Goal: Task Accomplishment & Management: Manage account settings

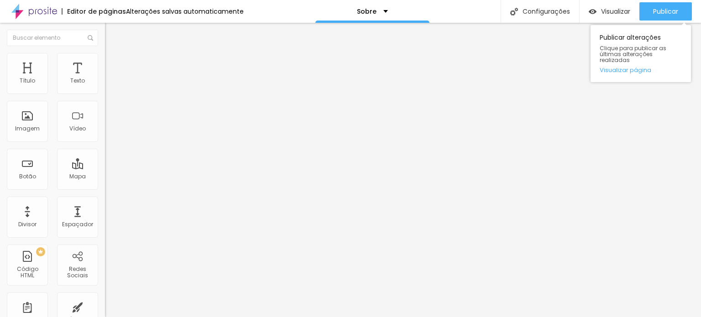
click at [654, 21] on div "Publicar alterações Clique para publicar as últimas alterações realizadas Visua…" at bounding box center [641, 52] width 100 height 62
click at [655, 16] on font "Publicar" at bounding box center [665, 11] width 25 height 9
click at [685, 11] on button "Publicar" at bounding box center [666, 11] width 53 height 18
click at [646, 11] on button "Publicar" at bounding box center [666, 11] width 53 height 18
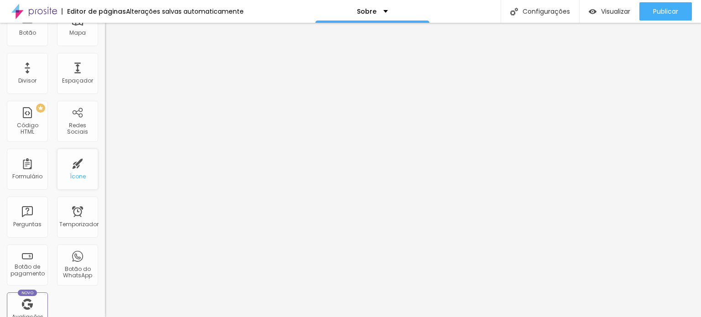
scroll to position [183, 0]
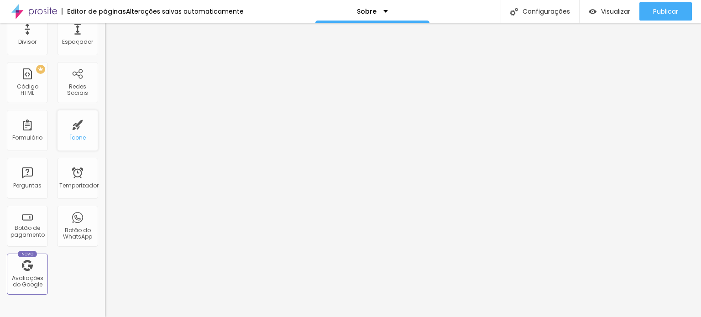
click at [74, 132] on div "Ícone" at bounding box center [77, 130] width 41 height 41
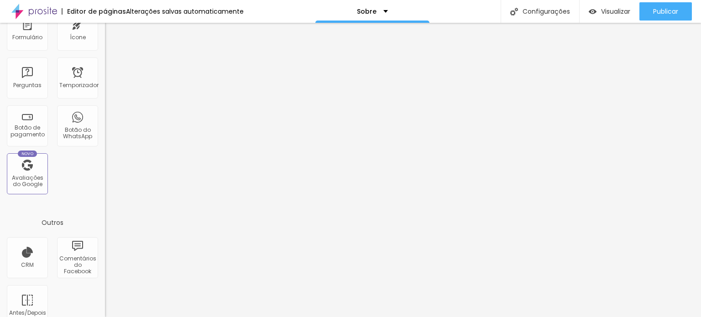
scroll to position [0, 0]
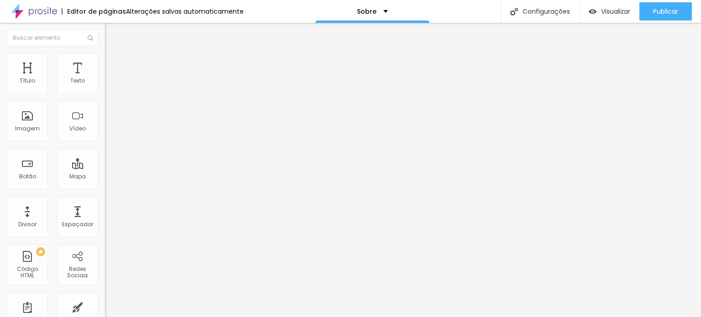
click at [105, 53] on img at bounding box center [109, 57] width 8 height 8
type input "11"
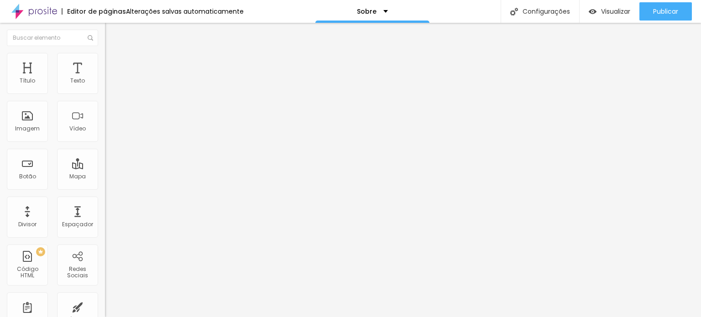
type input "11"
type input "10"
type input "11"
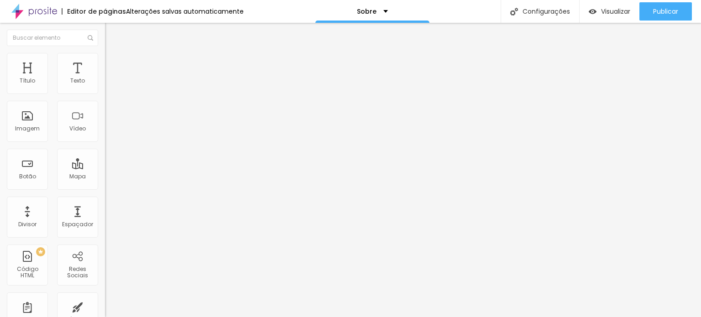
type input "10"
drag, startPoint x: 38, startPoint y: 125, endPoint x: 33, endPoint y: 126, distance: 5.6
type input "10"
click at [105, 117] on input "range" at bounding box center [134, 113] width 59 height 7
type input "49"
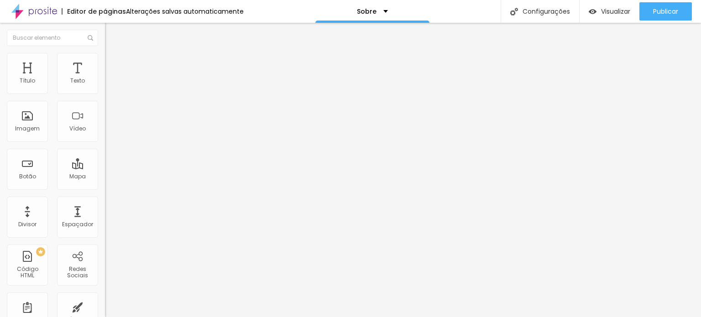
type input "49"
type input "48"
type input "47"
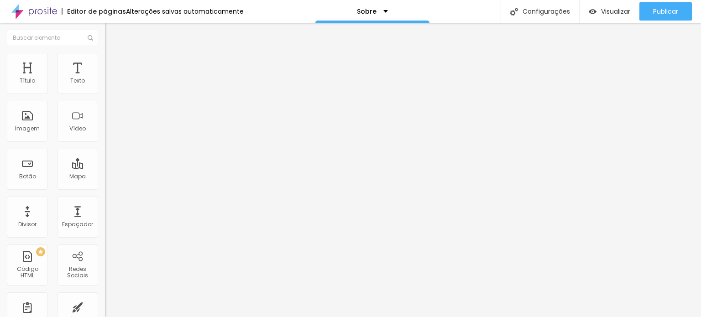
type input "46"
type input "45"
type input "44"
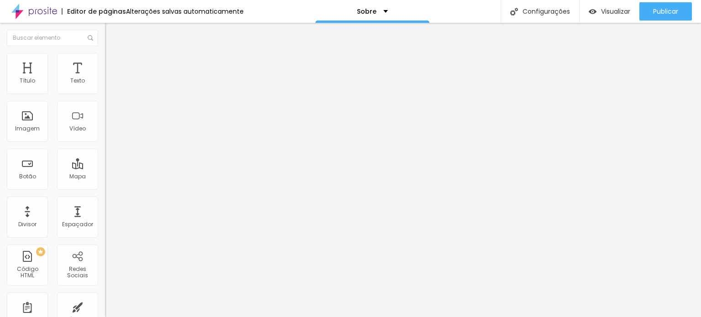
type input "44"
type input "43"
type input "42"
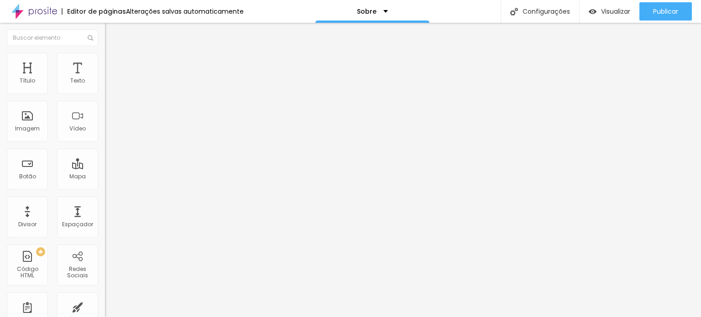
type input "41"
type input "40"
type input "39"
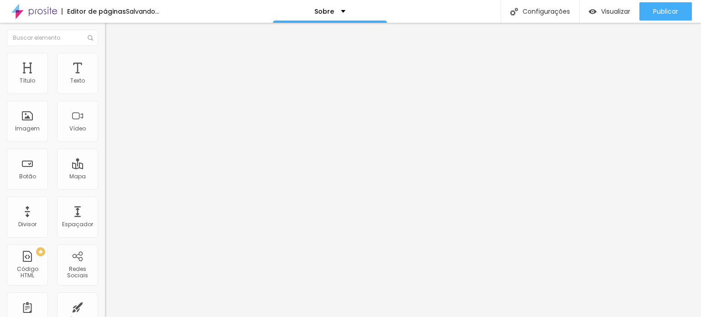
type input "39"
type input "38"
type input "37"
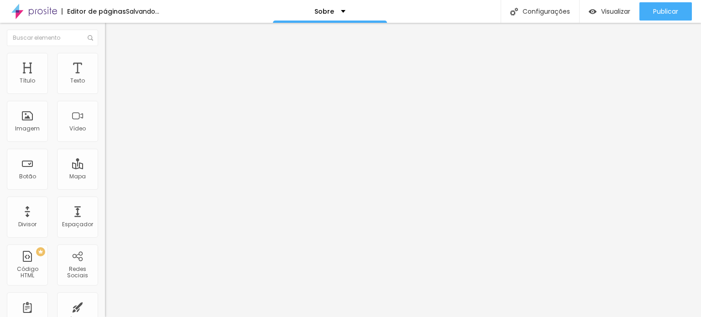
type input "36"
type input "35"
type input "33"
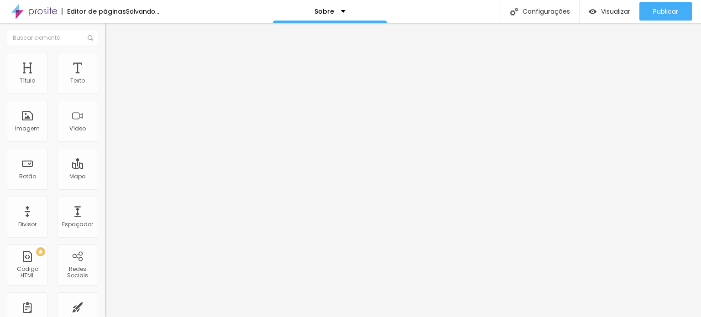
type input "33"
type input "32"
type input "31"
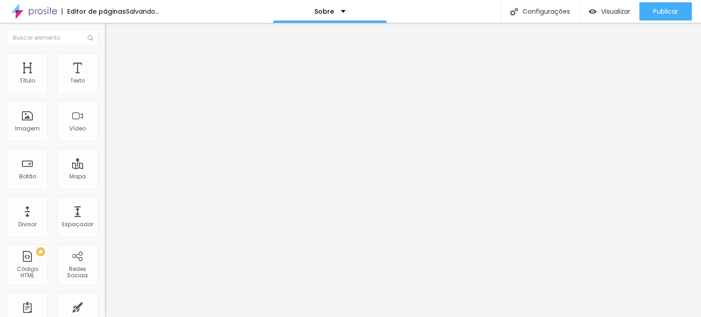
type input "30"
type input "29"
type input "28"
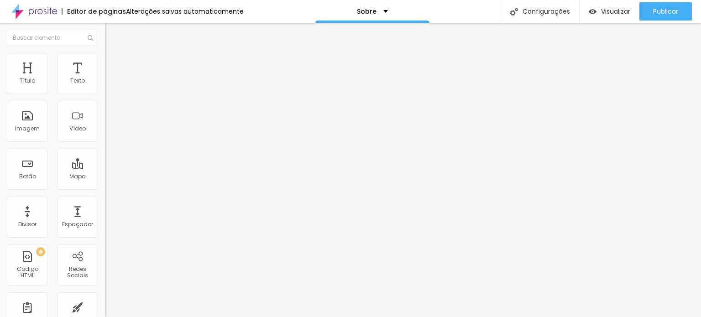
type input "28"
type input "27"
type input "26"
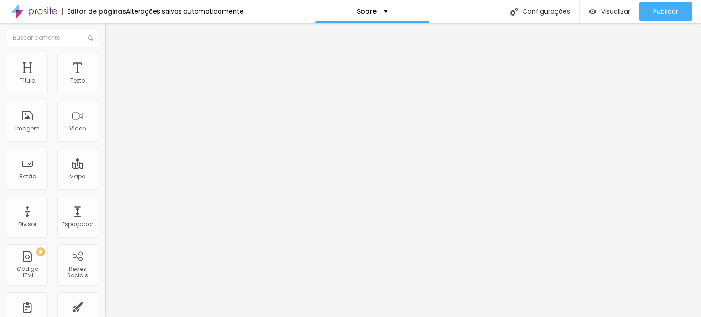
type input "25"
type input "24"
type input "23"
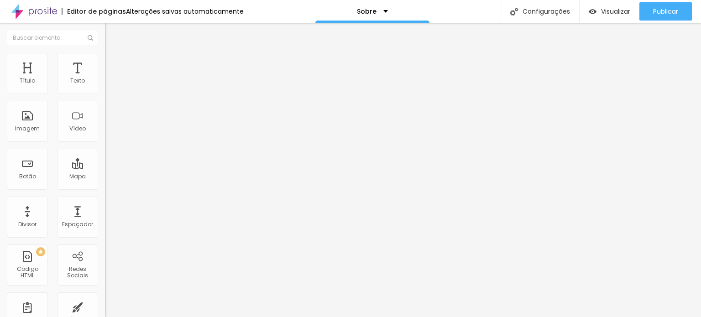
type input "23"
type input "22"
type input "21"
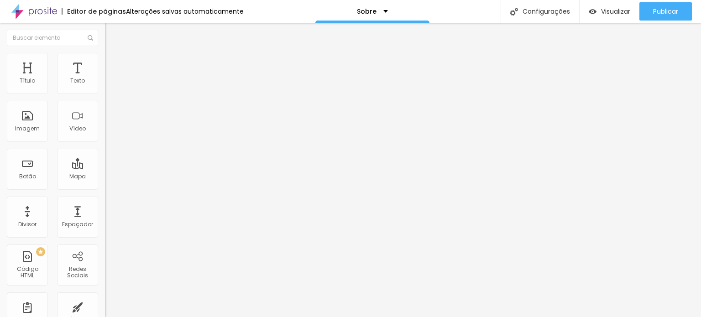
type input "20"
type input "19"
type input "18"
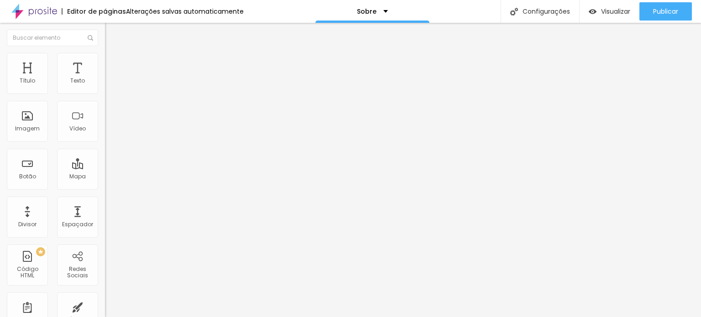
type input "18"
type input "17"
type input "16"
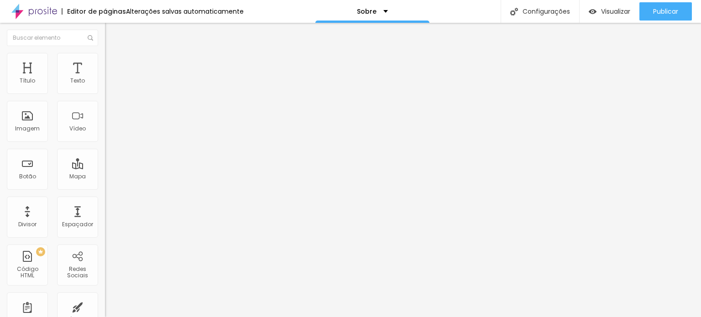
type input "15"
type input "14"
type input "13"
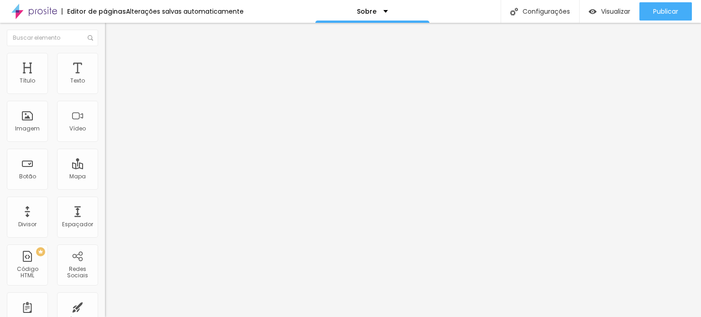
type input "13"
type input "12"
type input "11"
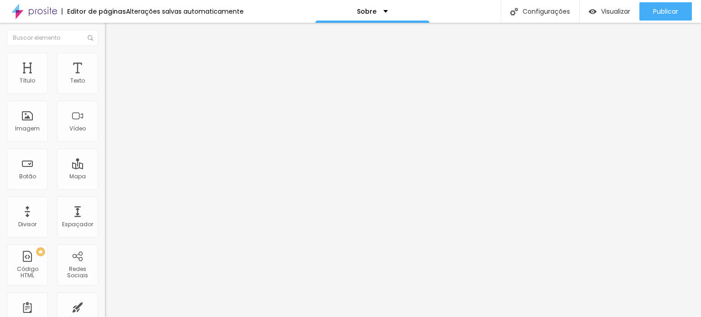
type input "12"
type input "13"
type input "14"
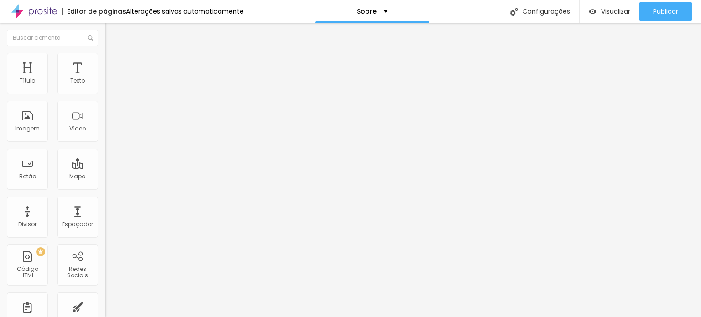
type input "14"
type input "15"
type input "16"
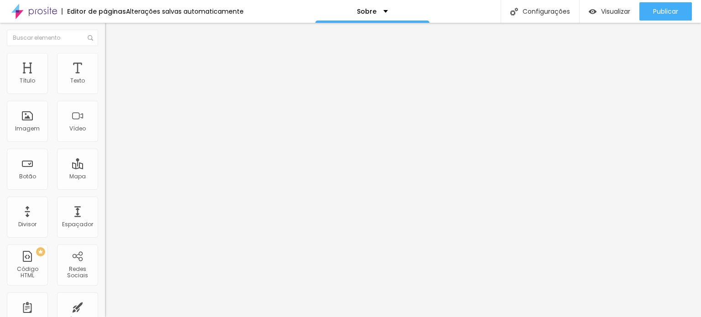
type input "17"
type input "18"
type input "19"
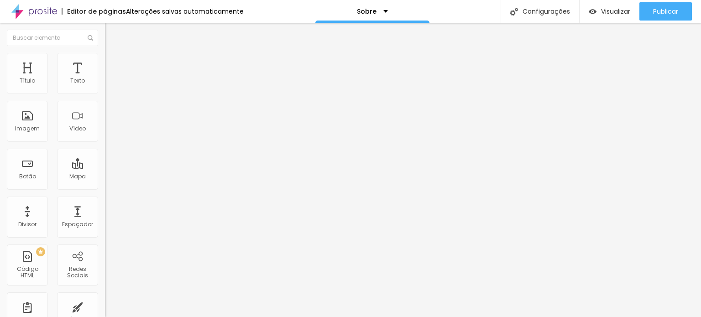
type input "19"
type input "20"
type input "21"
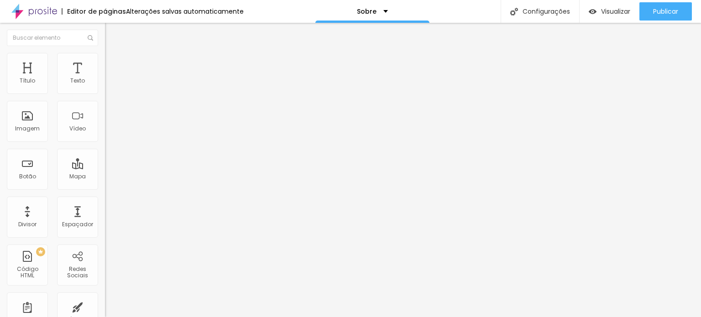
type input "22"
type input "23"
type input "24"
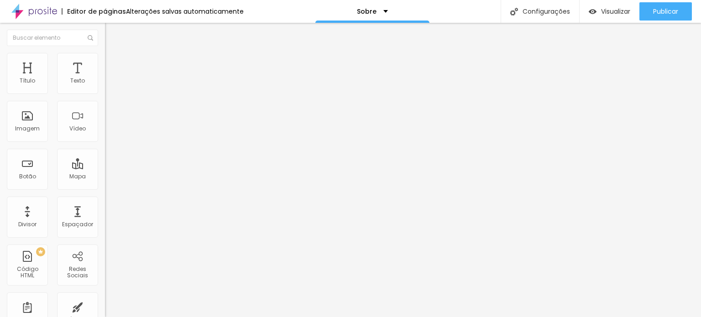
type input "24"
type input "25"
type input "26"
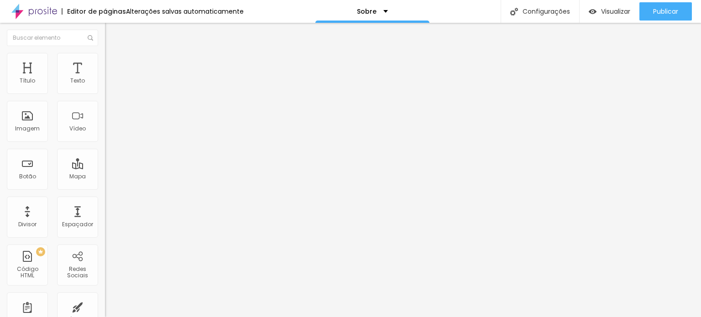
type input "27"
type input "28"
type input "29"
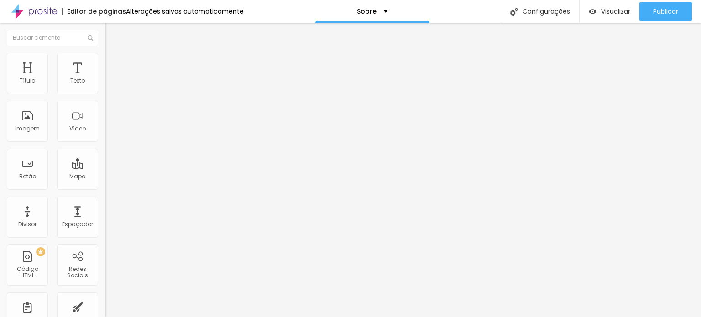
type input "29"
type input "30"
type input "31"
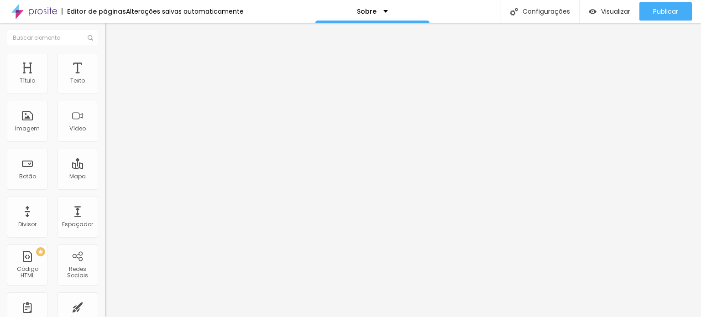
type input "32"
type input "33"
type input "34"
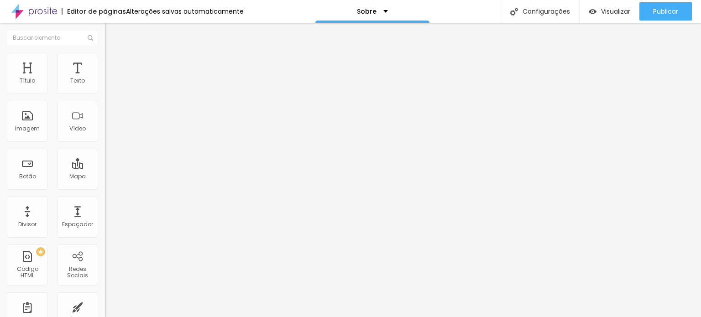
type input "34"
type input "35"
type input "36"
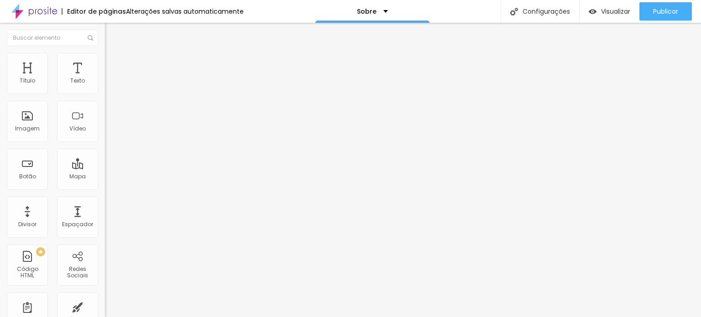
type input "37"
type input "38"
type input "39"
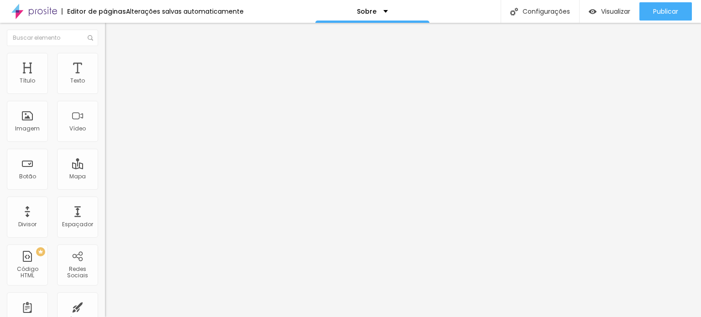
type input "39"
type input "40"
type input "41"
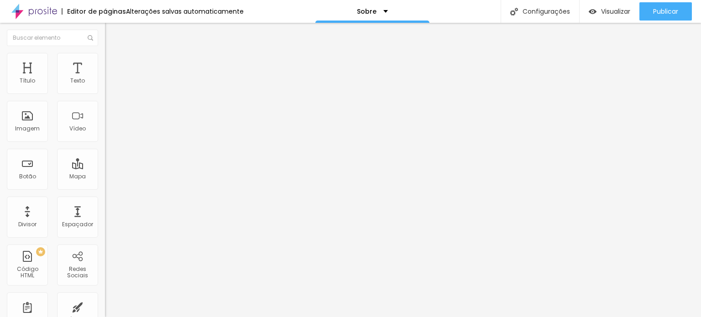
type input "40"
type input "39"
type input "38"
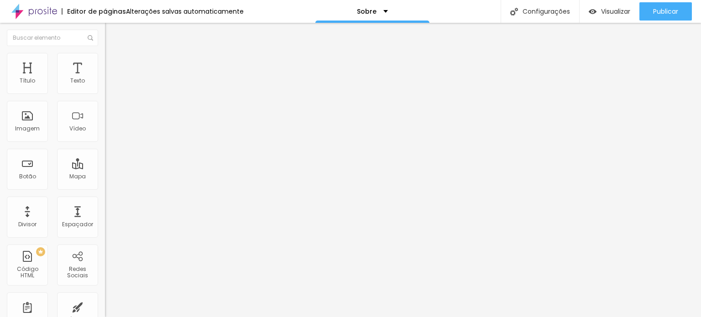
type input "38"
type input "37"
type input "35"
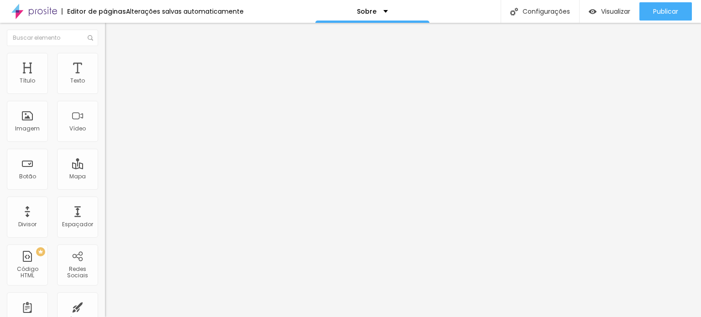
type input "34"
type input "33"
type input "32"
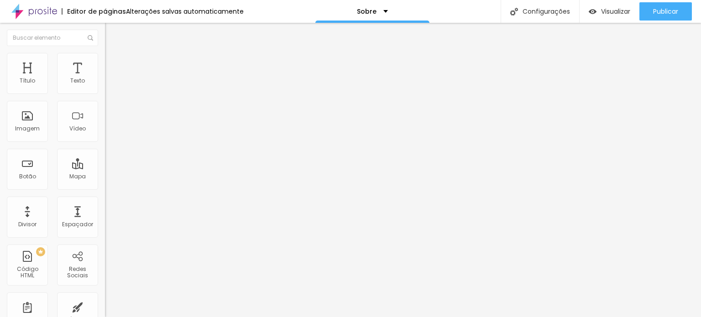
type input "32"
type input "31"
type input "30"
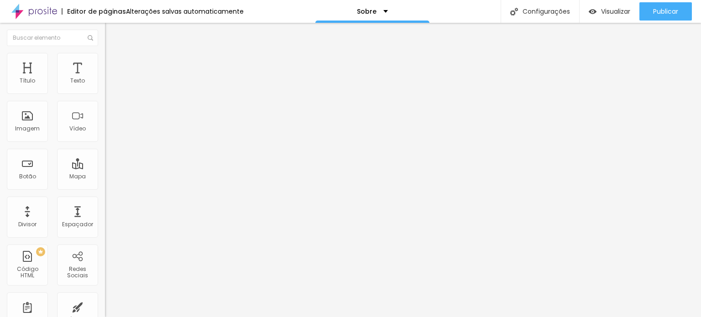
type input "29"
type input "28"
type input "27"
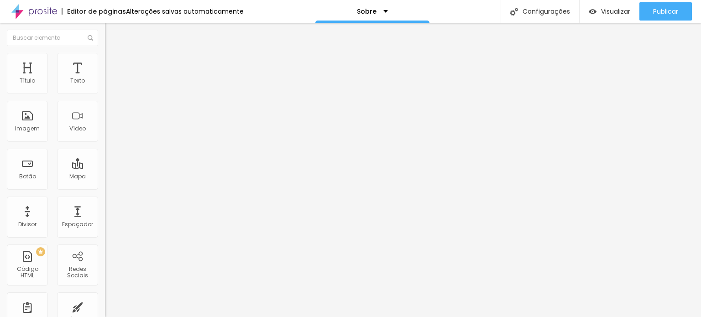
type input "27"
type input "26"
type input "25"
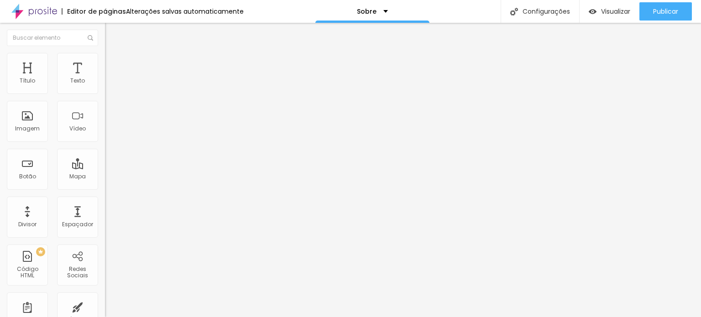
type input "24"
type input "22"
type input "20"
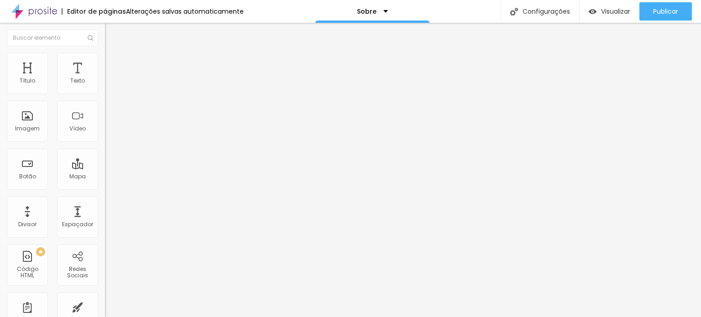
type input "20"
type input "19"
type input "16"
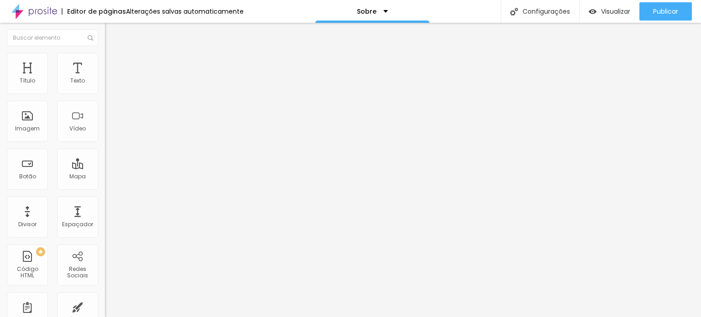
type input "14"
type input "10"
type input "8"
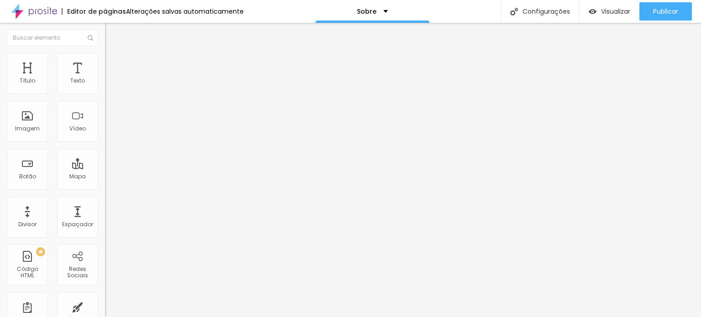
type input "8"
type input "7"
type input "8"
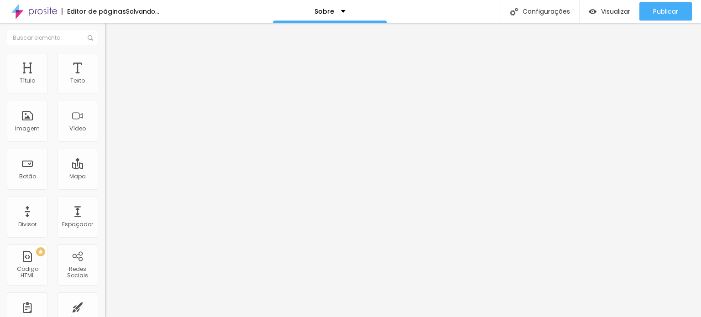
type input "21"
type input "29"
type input "34"
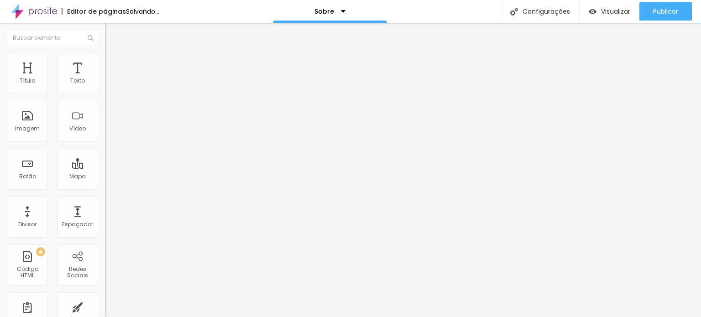
type input "34"
drag, startPoint x: 95, startPoint y: 151, endPoint x: 68, endPoint y: 166, distance: 30.7
click at [105, 140] on input "range" at bounding box center [134, 136] width 59 height 7
drag, startPoint x: 38, startPoint y: 174, endPoint x: 40, endPoint y: 181, distance: 7.5
click at [105, 163] on input "range" at bounding box center [134, 159] width 59 height 7
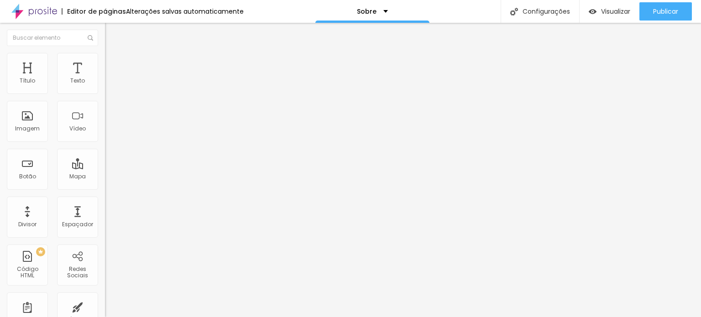
click at [105, 117] on input "range" at bounding box center [134, 113] width 59 height 7
drag, startPoint x: 68, startPoint y: 151, endPoint x: 130, endPoint y: 165, distance: 63.8
click at [130, 140] on input "range" at bounding box center [134, 136] width 59 height 7
click at [105, 62] on li "Avançado" at bounding box center [157, 66] width 105 height 9
click at [113, 63] on font "Estilo" at bounding box center [120, 59] width 14 height 8
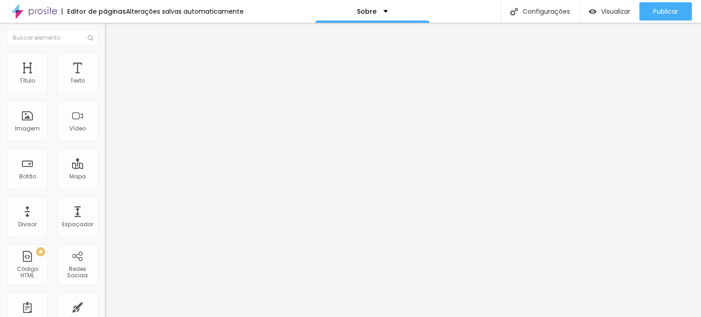
click at [105, 94] on input "range" at bounding box center [134, 89] width 59 height 7
click at [105, 53] on li "Conteúdo" at bounding box center [157, 48] width 105 height 9
click at [105, 183] on font "Instagram" at bounding box center [120, 187] width 30 height 8
click at [105, 249] on div "Editar nulo Conteúdo Estilo Avançado Instagram Rede social Instagram Endereço U…" at bounding box center [157, 170] width 105 height 295
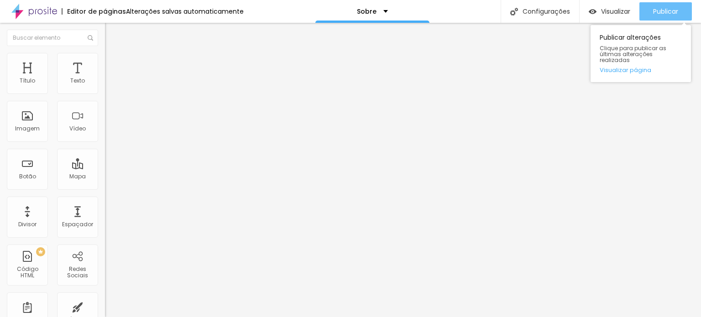
click at [654, 9] on font "Publicar" at bounding box center [665, 11] width 25 height 9
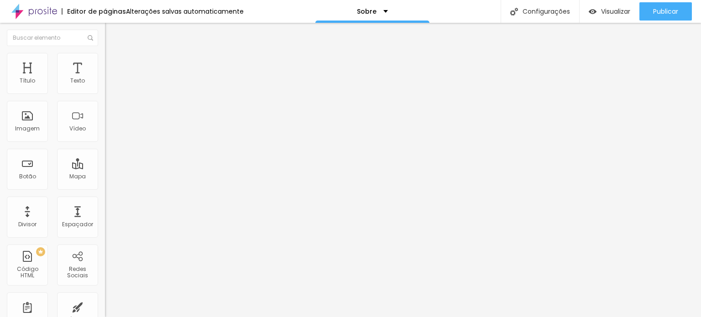
click at [112, 33] on div "Editar nulo" at bounding box center [135, 33] width 47 height 7
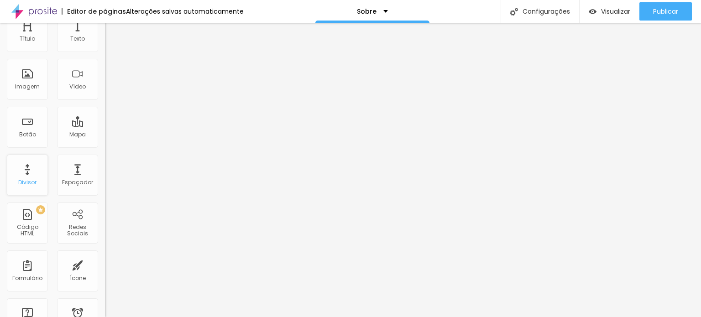
scroll to position [46, 0]
click at [29, 124] on div "Botão" at bounding box center [27, 123] width 41 height 41
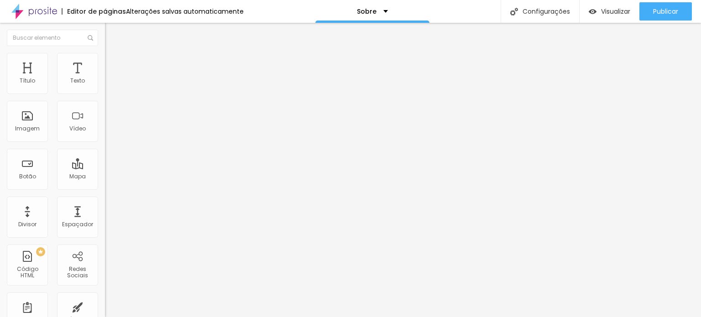
drag, startPoint x: 44, startPoint y: 103, endPoint x: 0, endPoint y: 106, distance: 44.0
click at [105, 106] on div "Texto Click me Alinhamento Tamanho Normal Pequeno Normal Grande Link URL https:…" at bounding box center [157, 137] width 105 height 133
drag, startPoint x: 49, startPoint y: 110, endPoint x: 0, endPoint y: 110, distance: 49.3
click at [105, 110] on div "Texto WhatsApp Alinhamento Tamanho Normal Pequeno Normal Grande Link URL https:…" at bounding box center [157, 137] width 105 height 133
click at [105, 59] on li "Estilo" at bounding box center [157, 57] width 105 height 9
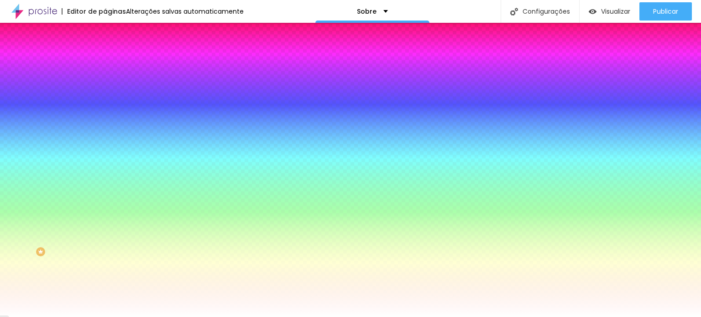
click at [105, 87] on div at bounding box center [157, 87] width 105 height 0
drag, startPoint x: 94, startPoint y: 91, endPoint x: 69, endPoint y: 92, distance: 24.2
click at [105, 92] on input "#FFFFFF" at bounding box center [160, 91] width 110 height 9
paste input "5E6E5"
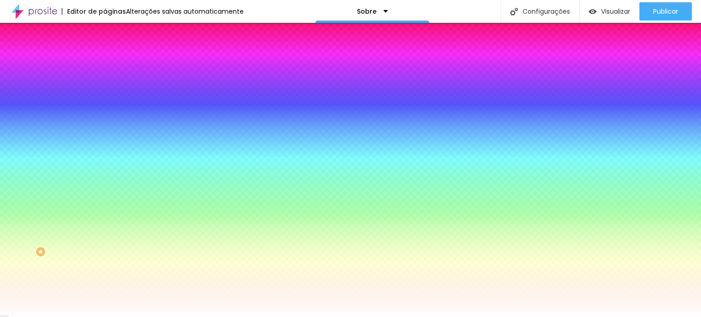
drag, startPoint x: 94, startPoint y: 216, endPoint x: 67, endPoint y: 212, distance: 27.1
click at [105, 62] on img at bounding box center [109, 66] width 8 height 8
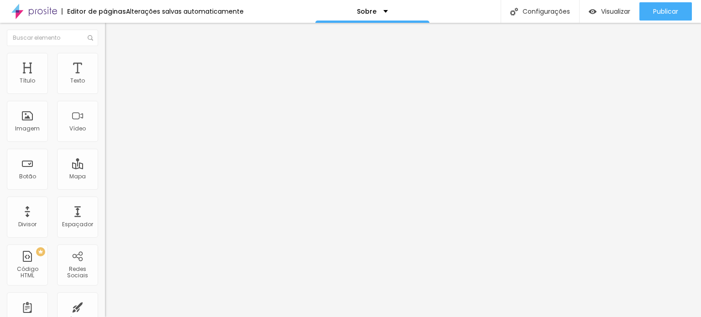
click at [105, 51] on img at bounding box center [109, 48] width 8 height 8
click at [113, 62] on font "Estilo" at bounding box center [120, 59] width 14 height 8
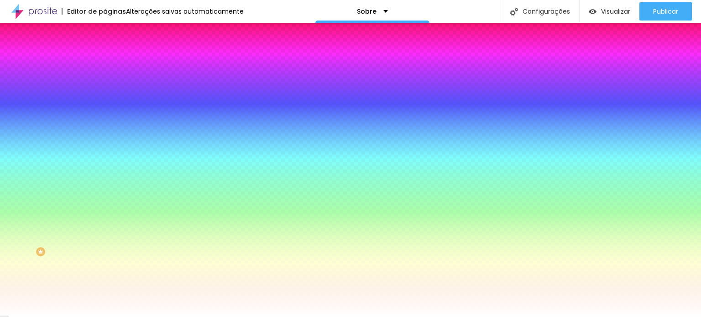
click at [105, 96] on div "Cor de fundo Voltar ao padrão #5E6E5F" at bounding box center [157, 83] width 105 height 25
click at [105, 118] on button "button" at bounding box center [111, 117] width 13 height 10
drag, startPoint x: 207, startPoint y: 217, endPoint x: 176, endPoint y: 217, distance: 31.5
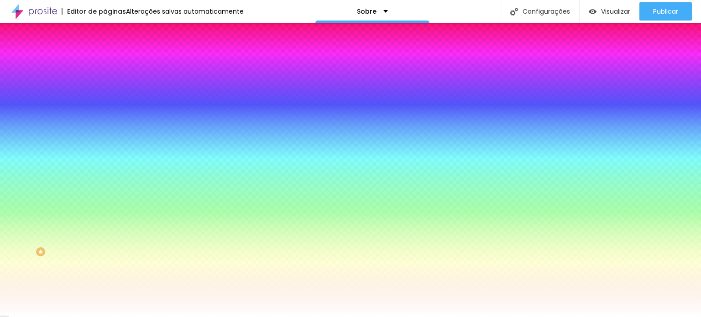
click at [128, 226] on div at bounding box center [350, 158] width 701 height 317
click at [287, 317] on div at bounding box center [350, 317] width 701 height 0
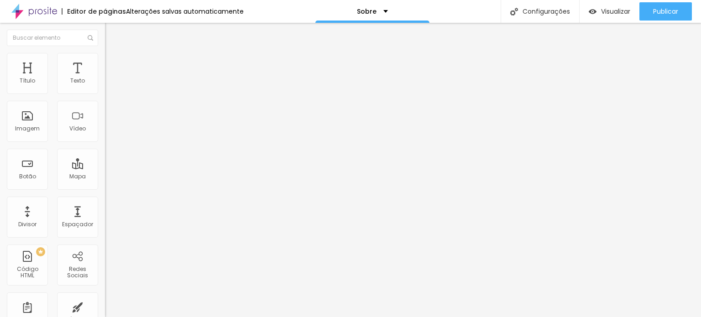
click at [105, 109] on img at bounding box center [108, 106] width 6 height 6
click at [105, 188] on input "https://" at bounding box center [160, 183] width 110 height 9
drag, startPoint x: 37, startPoint y: 191, endPoint x: 1, endPoint y: 188, distance: 36.7
click at [105, 188] on div "Texto Instagram Alinhamento Tamanho Normal Pequeno Normal Grande Link URL https…" at bounding box center [157, 137] width 105 height 133
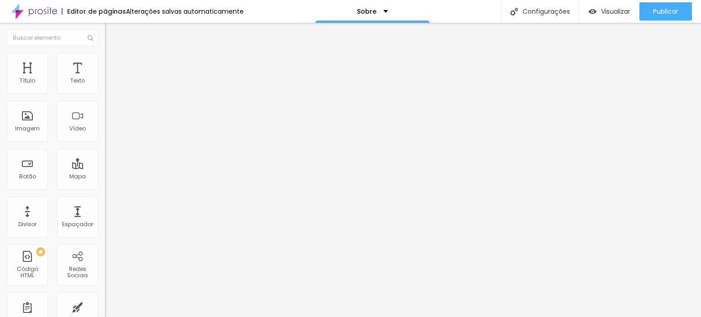
paste input "www.instagram.com/alessandraalcebiadesfoto/"
drag, startPoint x: 17, startPoint y: 191, endPoint x: 0, endPoint y: 191, distance: 16.9
click at [105, 191] on div "Texto WhatsApp Alinhamento Tamanho Normal Pequeno Normal Grande Link URL https:…" at bounding box center [157, 137] width 105 height 133
drag, startPoint x: 28, startPoint y: 190, endPoint x: 0, endPoint y: 190, distance: 28.3
click at [105, 190] on div "Texto WhatsApp Alinhamento Tamanho Normal Pequeno Normal Grande Link URL https:…" at bounding box center [157, 137] width 105 height 133
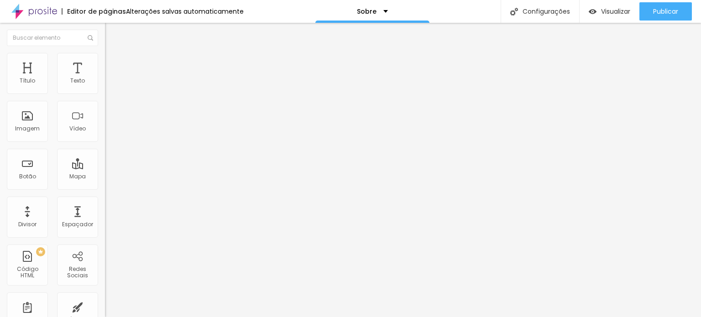
click at [105, 228] on div "Editar nulo Conteúdo Estilo Avançado Texto WhatsApp Alinhamento Tamanho Normal …" at bounding box center [157, 170] width 105 height 295
click at [105, 200] on div at bounding box center [157, 200] width 105 height 0
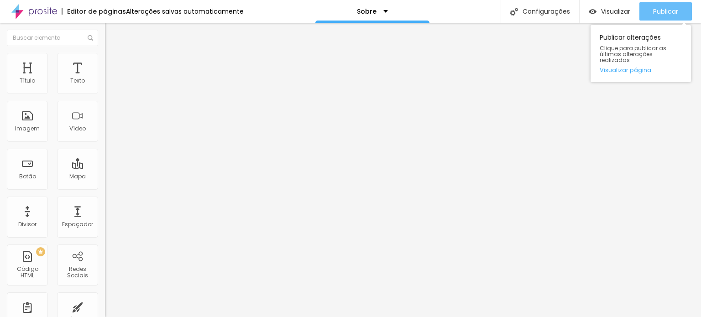
click at [669, 11] on font "Publicar" at bounding box center [665, 11] width 25 height 9
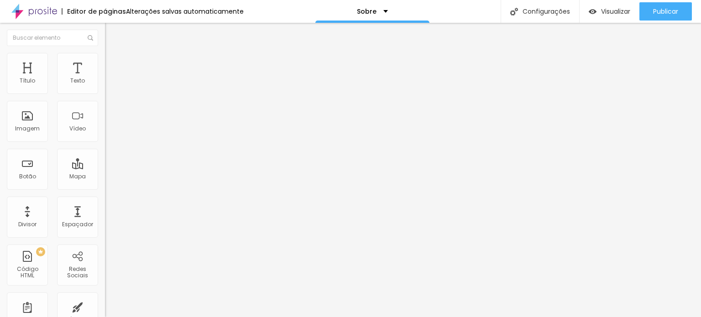
click at [105, 53] on li "Estilo" at bounding box center [157, 57] width 105 height 9
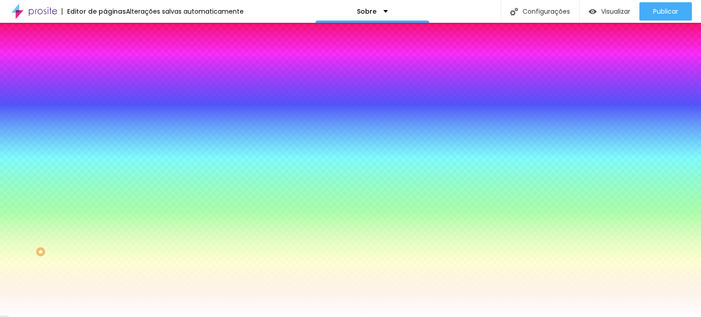
click at [113, 64] on font "Avançado" at bounding box center [128, 68] width 30 height 8
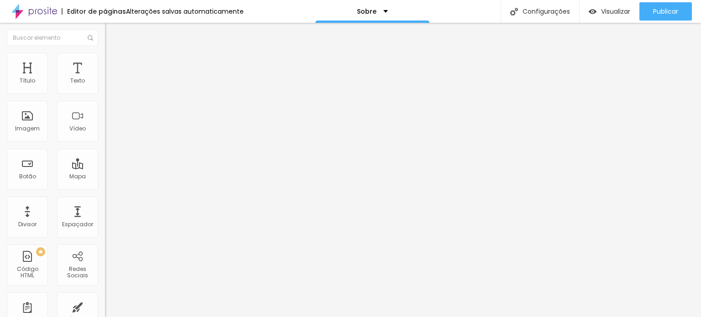
click at [105, 60] on ul "Conteúdo Estilo Avançado" at bounding box center [157, 57] width 105 height 27
click at [105, 60] on li "Estilo" at bounding box center [157, 57] width 105 height 9
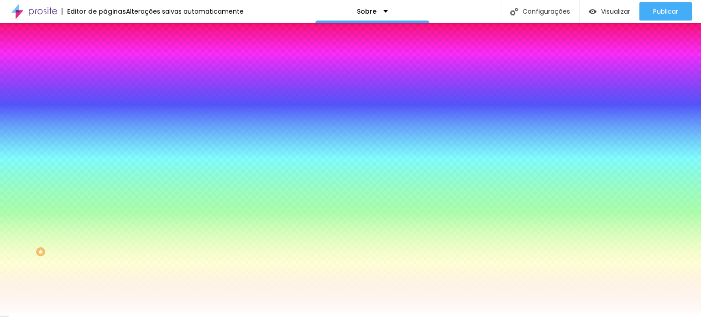
click at [105, 311] on div at bounding box center [157, 311] width 105 height 0
click at [16, 4] on div at bounding box center [17, 3] width 2 height 2
click at [105, 293] on div "Editar nulo Conteúdo Estilo Avançado Cor de fundo Voltar ao padrão #5E6E5F Tipo…" at bounding box center [157, 170] width 105 height 295
drag, startPoint x: 94, startPoint y: 94, endPoint x: 70, endPoint y: 92, distance: 23.8
click at [105, 92] on input "#5E6E5F" at bounding box center [160, 91] width 110 height 9
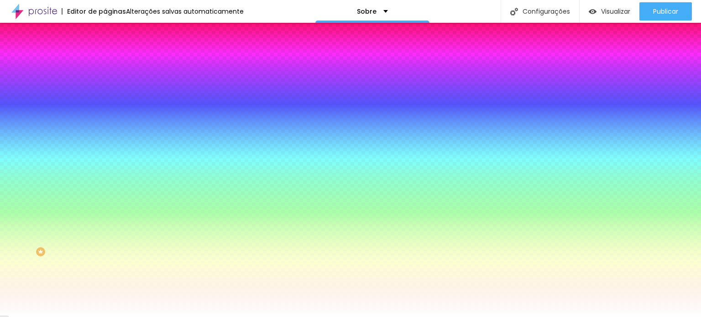
drag, startPoint x: 95, startPoint y: 216, endPoint x: 63, endPoint y: 213, distance: 32.6
paste input "5E6E5"
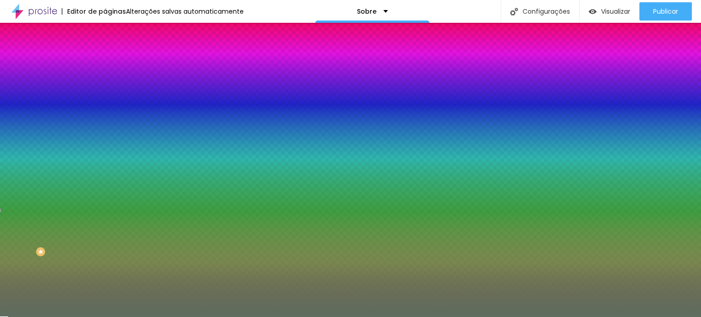
click at [105, 264] on div "Editar nulo Conteúdo Estilo Avançado Cor de fundo Voltar ao padrão #5E6E5F Tipo…" at bounding box center [157, 170] width 105 height 295
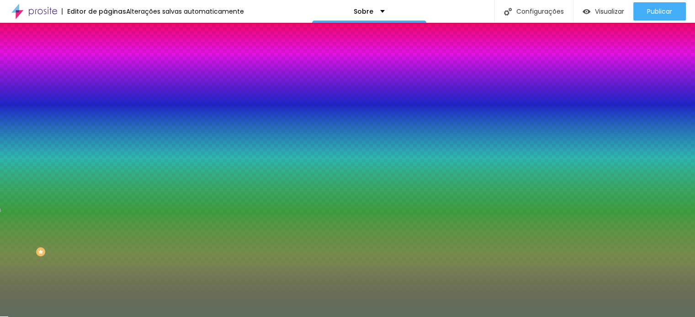
drag, startPoint x: 205, startPoint y: 291, endPoint x: 171, endPoint y: 285, distance: 33.9
paste input "5E6E5F"
drag, startPoint x: 98, startPoint y: 270, endPoint x: 109, endPoint y: 269, distance: 11.4
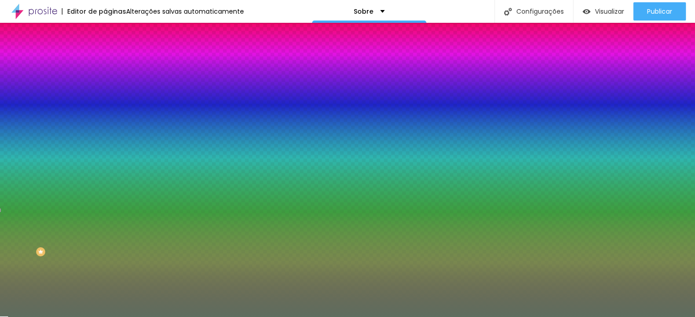
click at [459, 317] on div at bounding box center [347, 317] width 695 height 0
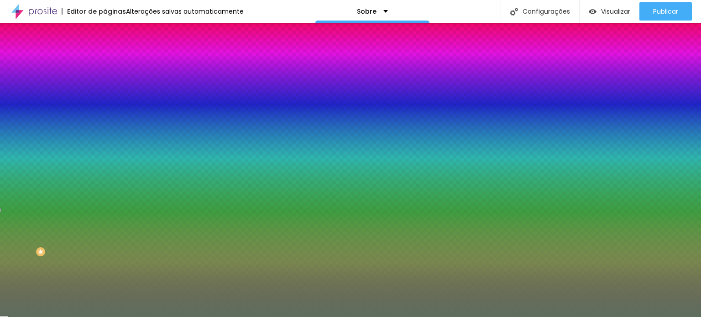
click at [105, 311] on div at bounding box center [157, 311] width 105 height 0
click at [13, 8] on div at bounding box center [12, 7] width 2 height 2
click at [6, 10] on div at bounding box center [6, 9] width 2 height 2
click at [105, 53] on li "Conteúdo" at bounding box center [157, 48] width 105 height 9
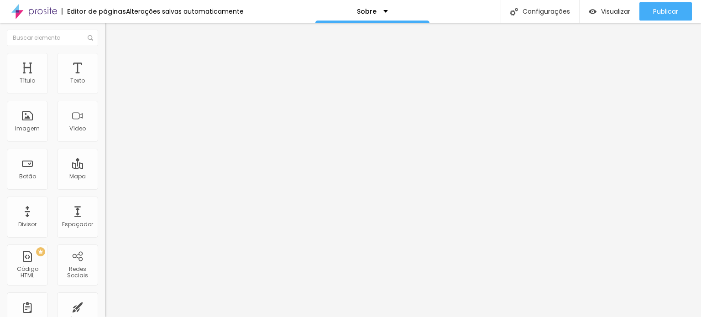
drag, startPoint x: 41, startPoint y: 61, endPoint x: 92, endPoint y: 67, distance: 51.1
click at [105, 60] on ul "Conteúdo Estilo Avançado" at bounding box center [157, 57] width 105 height 27
click at [105, 62] on li "Estilo" at bounding box center [157, 57] width 105 height 9
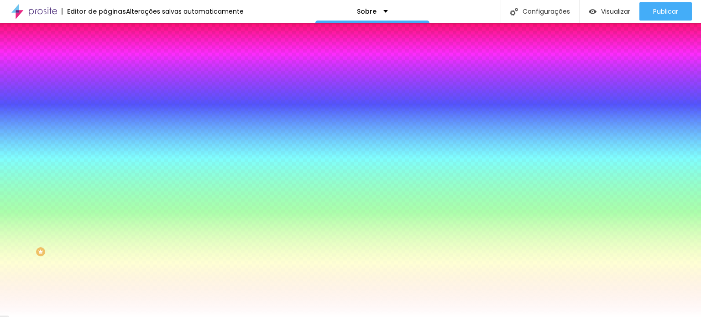
drag, startPoint x: 94, startPoint y: 194, endPoint x: 70, endPoint y: 193, distance: 23.3
click at [105, 311] on input "#FFFFFF" at bounding box center [160, 315] width 110 height 9
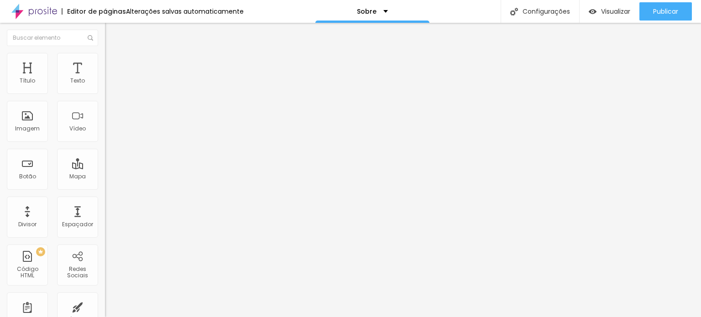
click at [113, 63] on font "Estilo" at bounding box center [120, 59] width 14 height 8
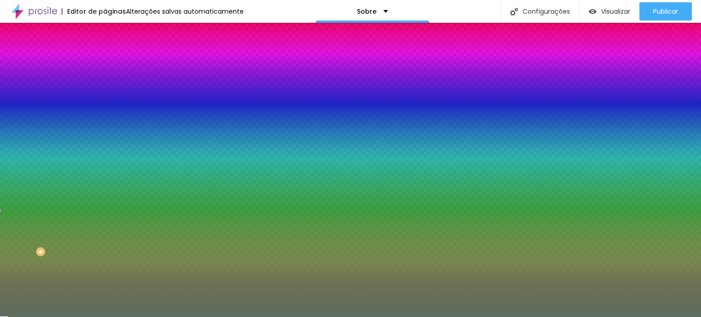
drag, startPoint x: 95, startPoint y: 193, endPoint x: 61, endPoint y: 195, distance: 33.8
click at [105, 311] on div "#F8F6F6" at bounding box center [157, 315] width 105 height 9
paste input "FFFFF"
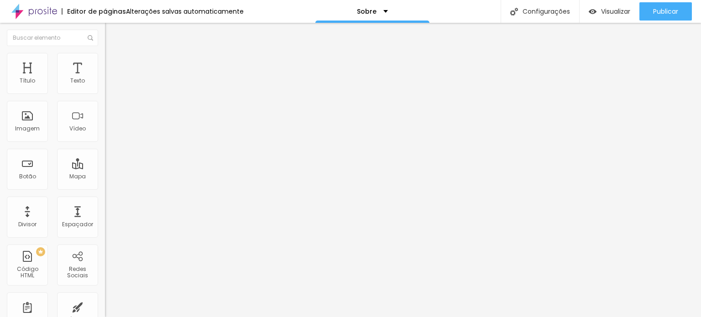
click at [113, 63] on font "Estilo" at bounding box center [120, 59] width 14 height 8
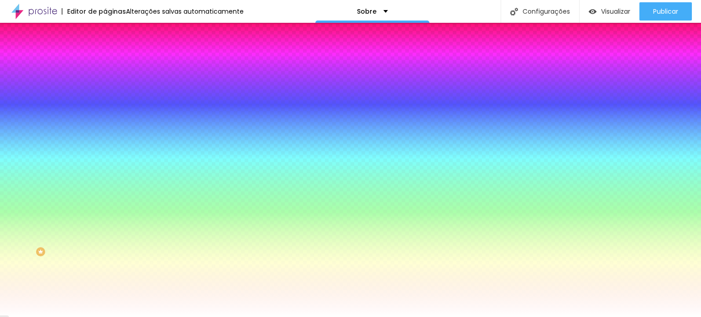
drag, startPoint x: 94, startPoint y: 196, endPoint x: 53, endPoint y: 196, distance: 40.2
click at [105, 300] on div "Voltar ao padrão #FFFFFF" at bounding box center [157, 310] width 105 height 20
click at [112, 34] on div "Editar nulo" at bounding box center [135, 33] width 47 height 7
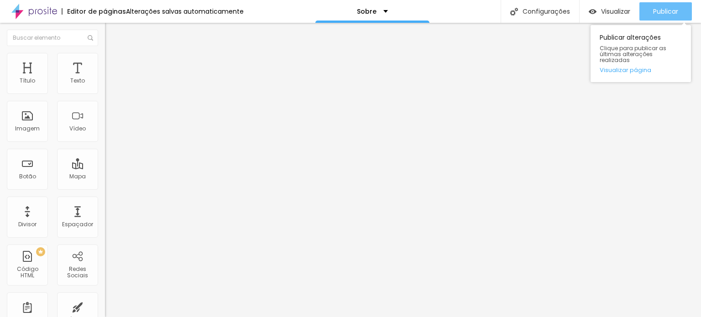
click at [664, 9] on font "Publicar" at bounding box center [665, 11] width 25 height 9
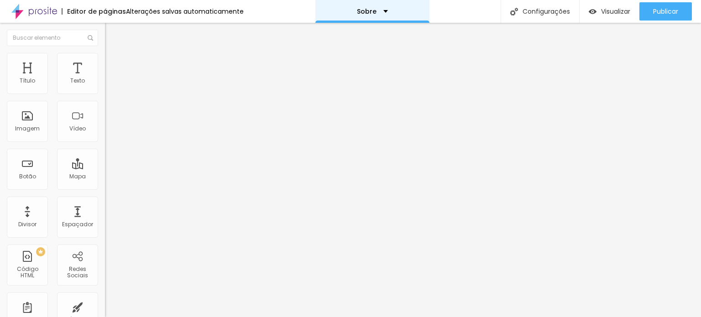
click at [368, 14] on font "Sobre" at bounding box center [367, 11] width 20 height 9
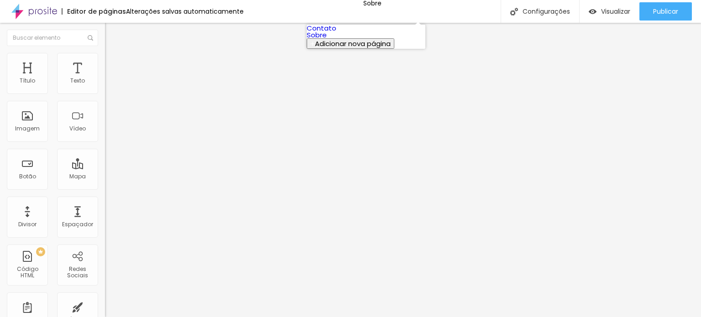
click at [337, 33] on link "Contato" at bounding box center [322, 28] width 30 height 10
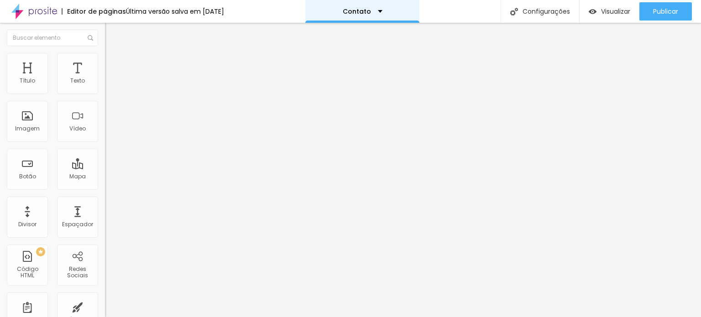
click at [381, 14] on div "Contato" at bounding box center [363, 11] width 40 height 6
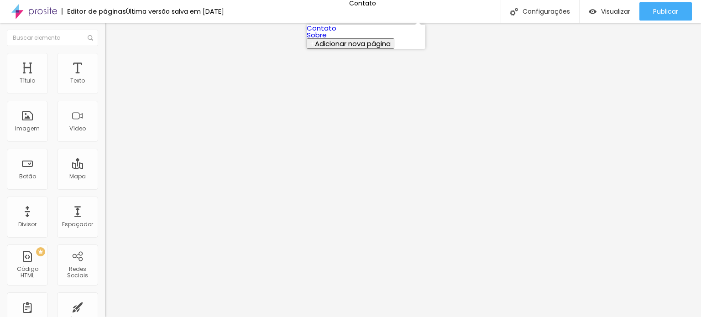
click at [327, 40] on link "Sobre" at bounding box center [317, 35] width 20 height 10
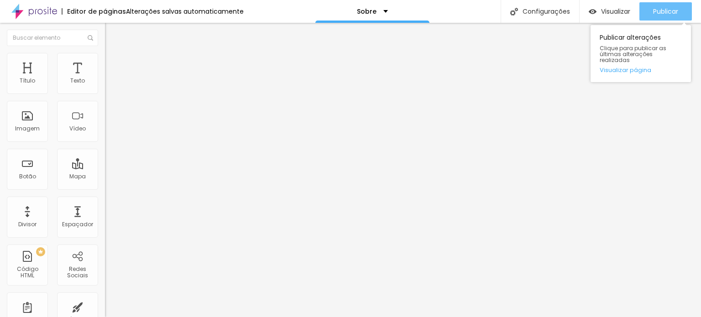
click at [648, 12] on button "Publicar" at bounding box center [666, 11] width 53 height 18
